Goal: Transaction & Acquisition: Obtain resource

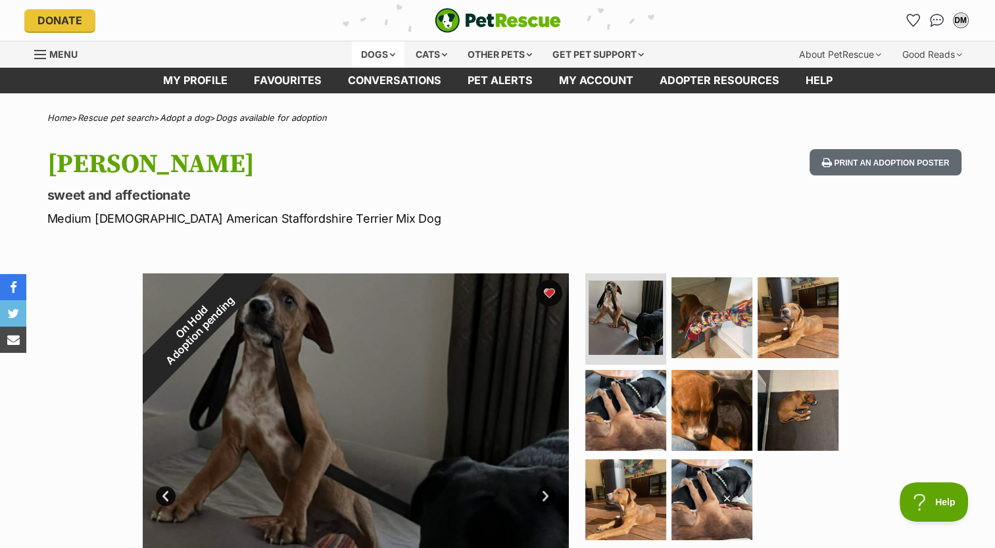
click at [384, 49] on div "Dogs" at bounding box center [378, 54] width 53 height 26
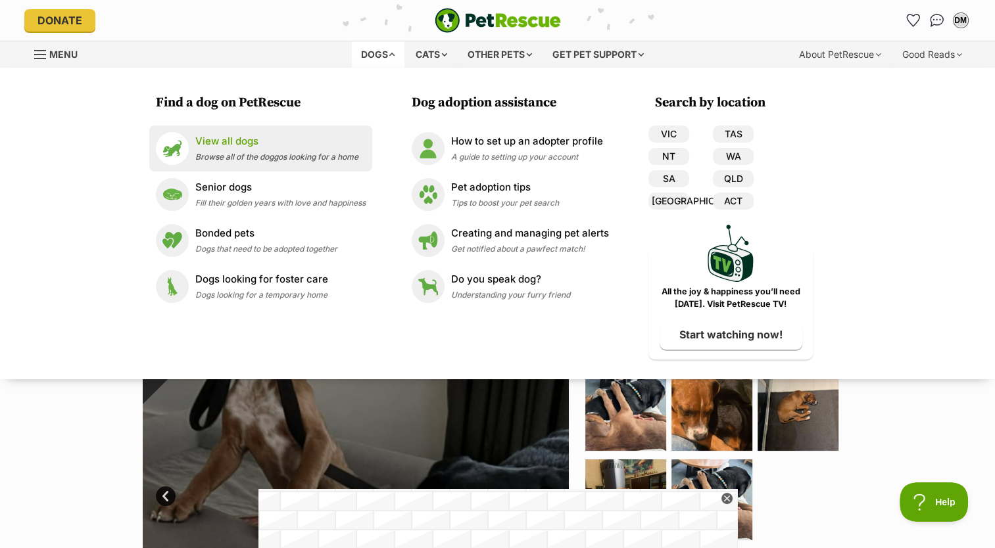
click at [205, 149] on div "View all dogs Browse all of the doggos looking for a home" at bounding box center [276, 148] width 163 height 28
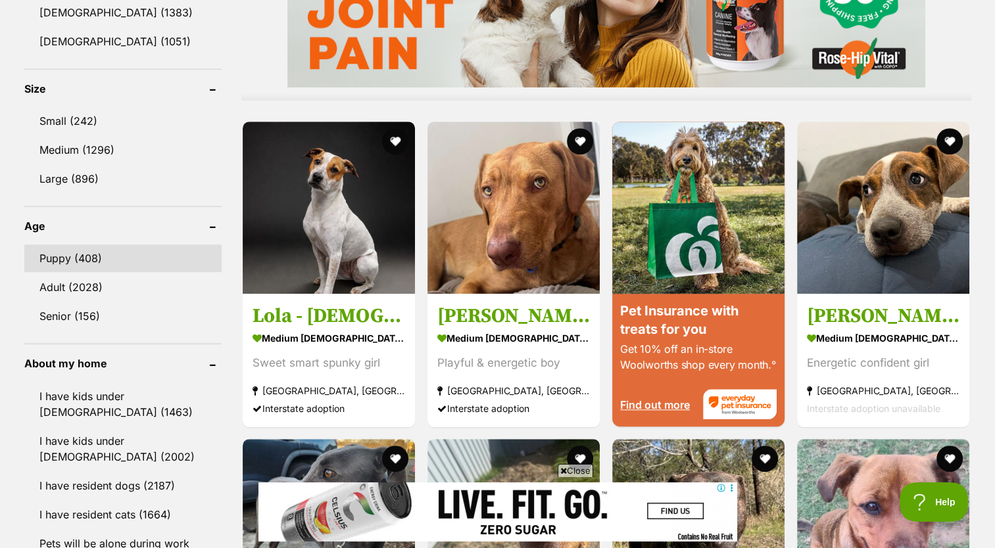
click at [84, 253] on link "Puppy (408)" at bounding box center [122, 259] width 197 height 28
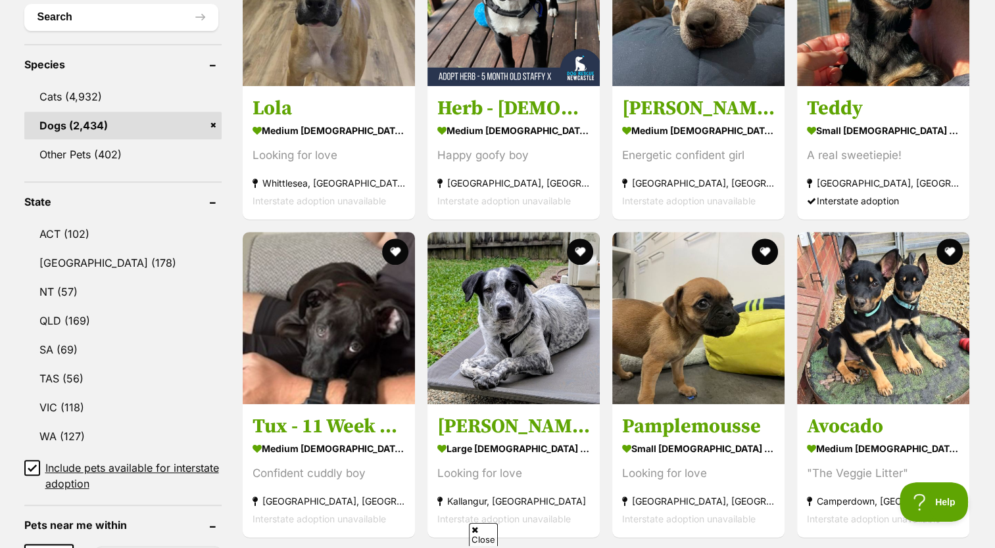
click at [216, 198] on header "State" at bounding box center [122, 202] width 197 height 12
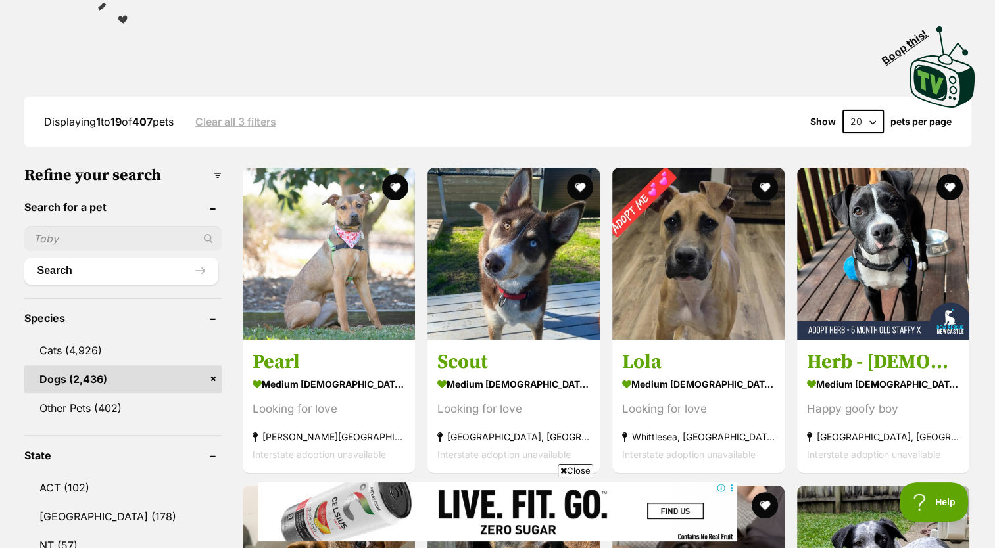
scroll to position [432, 0]
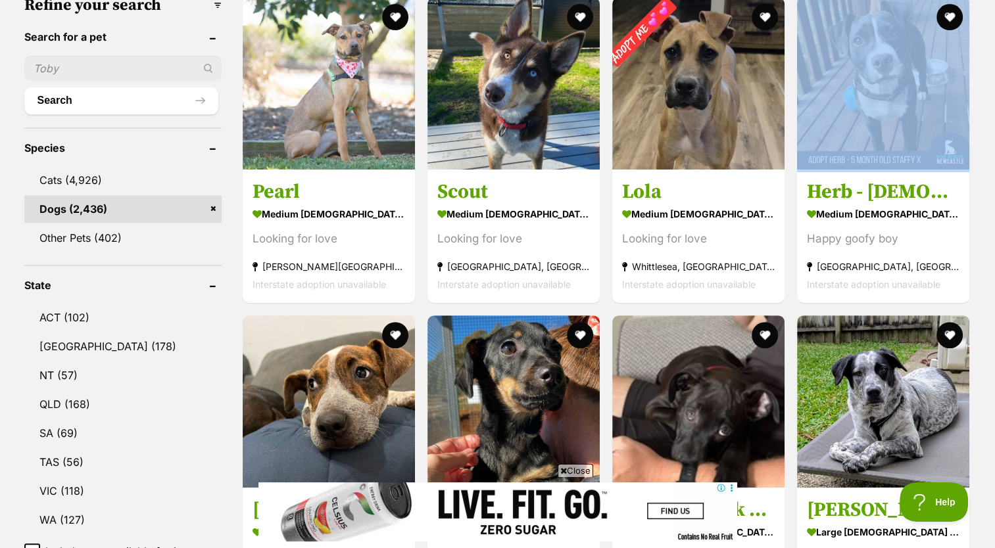
drag, startPoint x: 989, startPoint y: 146, endPoint x: 975, endPoint y: 134, distance: 18.2
